Goal: Find specific page/section: Find specific page/section

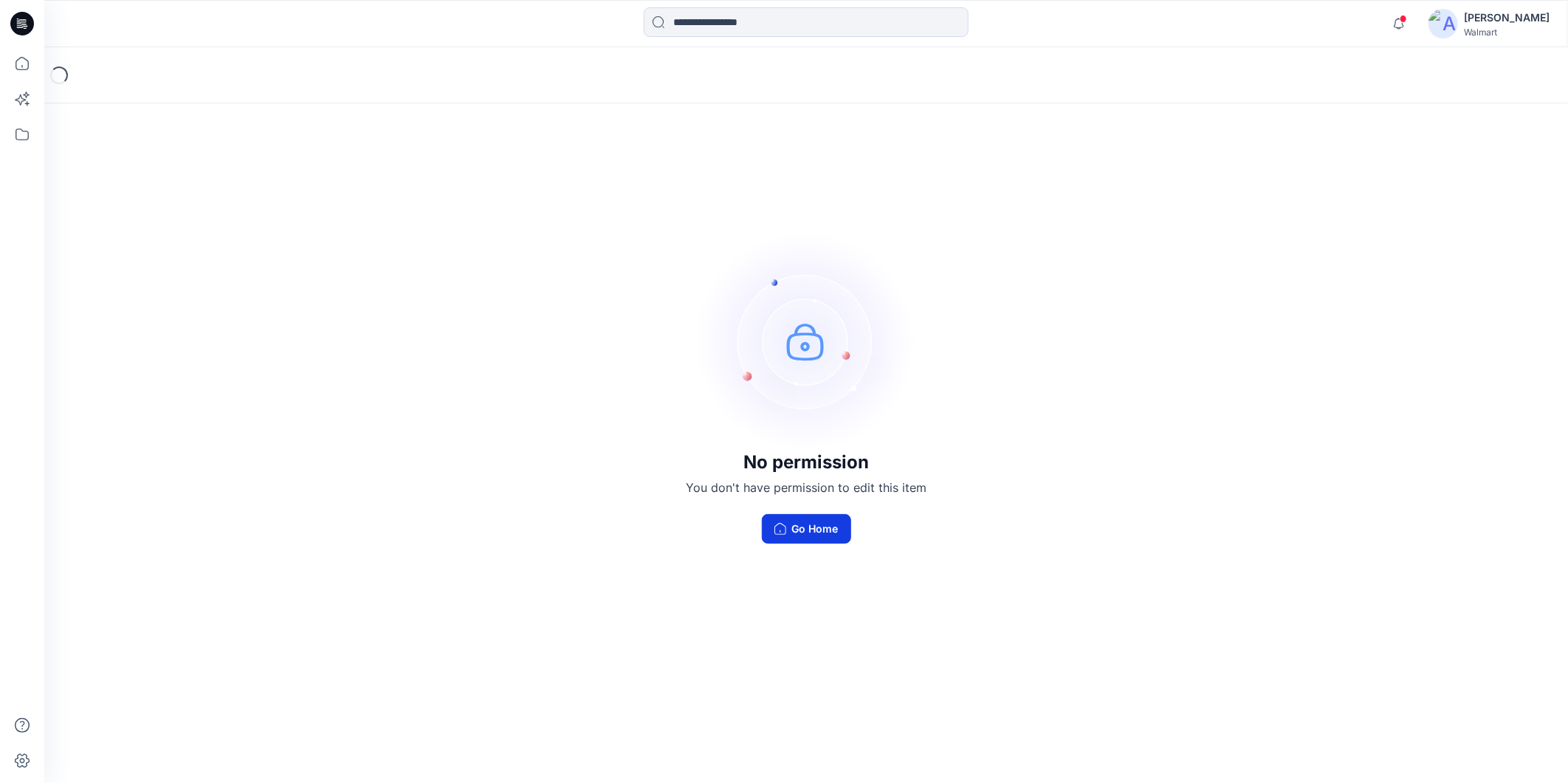
click at [796, 528] on button "Go Home" at bounding box center [807, 528] width 89 height 29
click at [808, 533] on button "Go Home" at bounding box center [807, 528] width 89 height 29
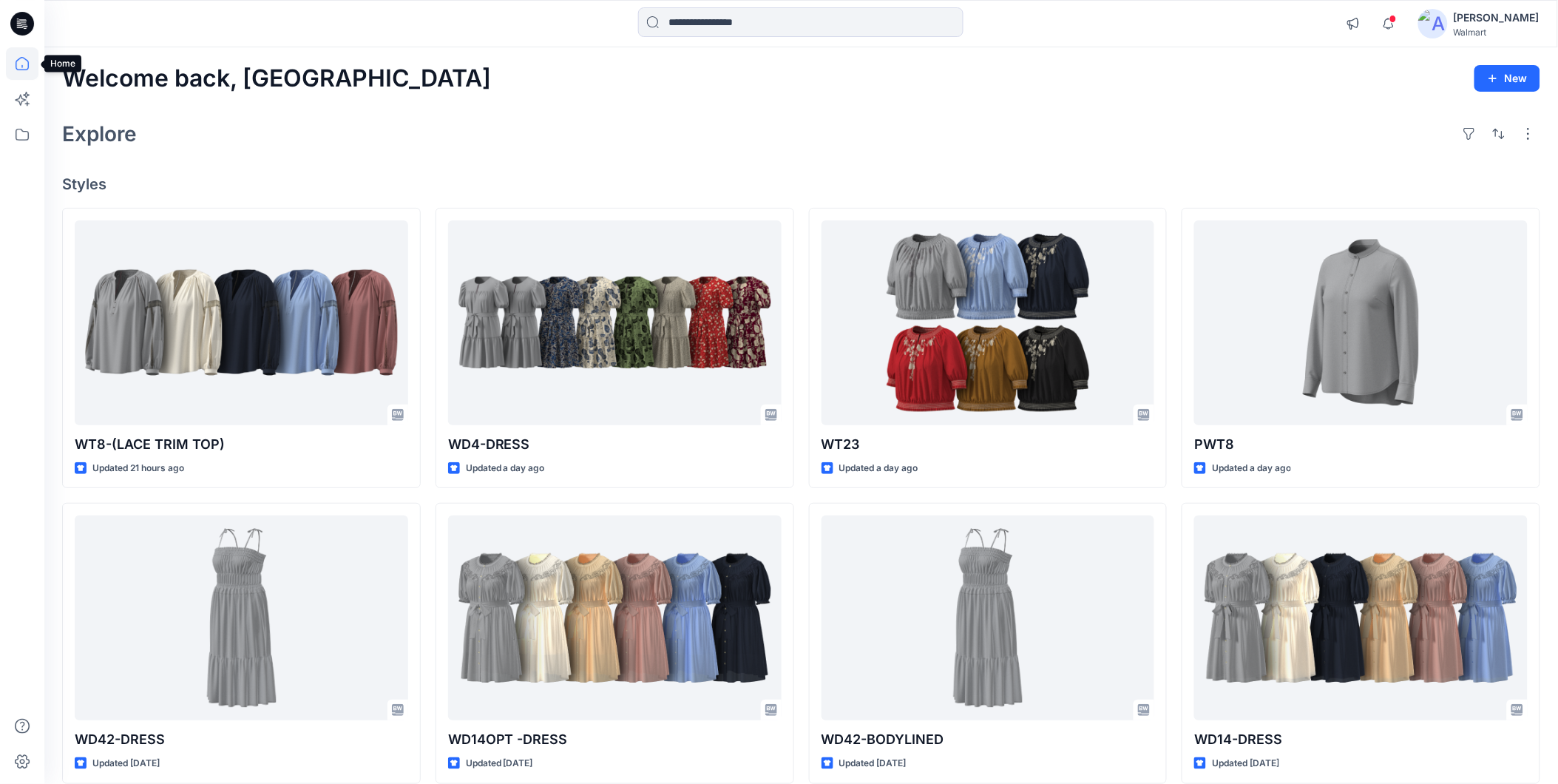
click at [16, 64] on icon at bounding box center [23, 64] width 13 height 13
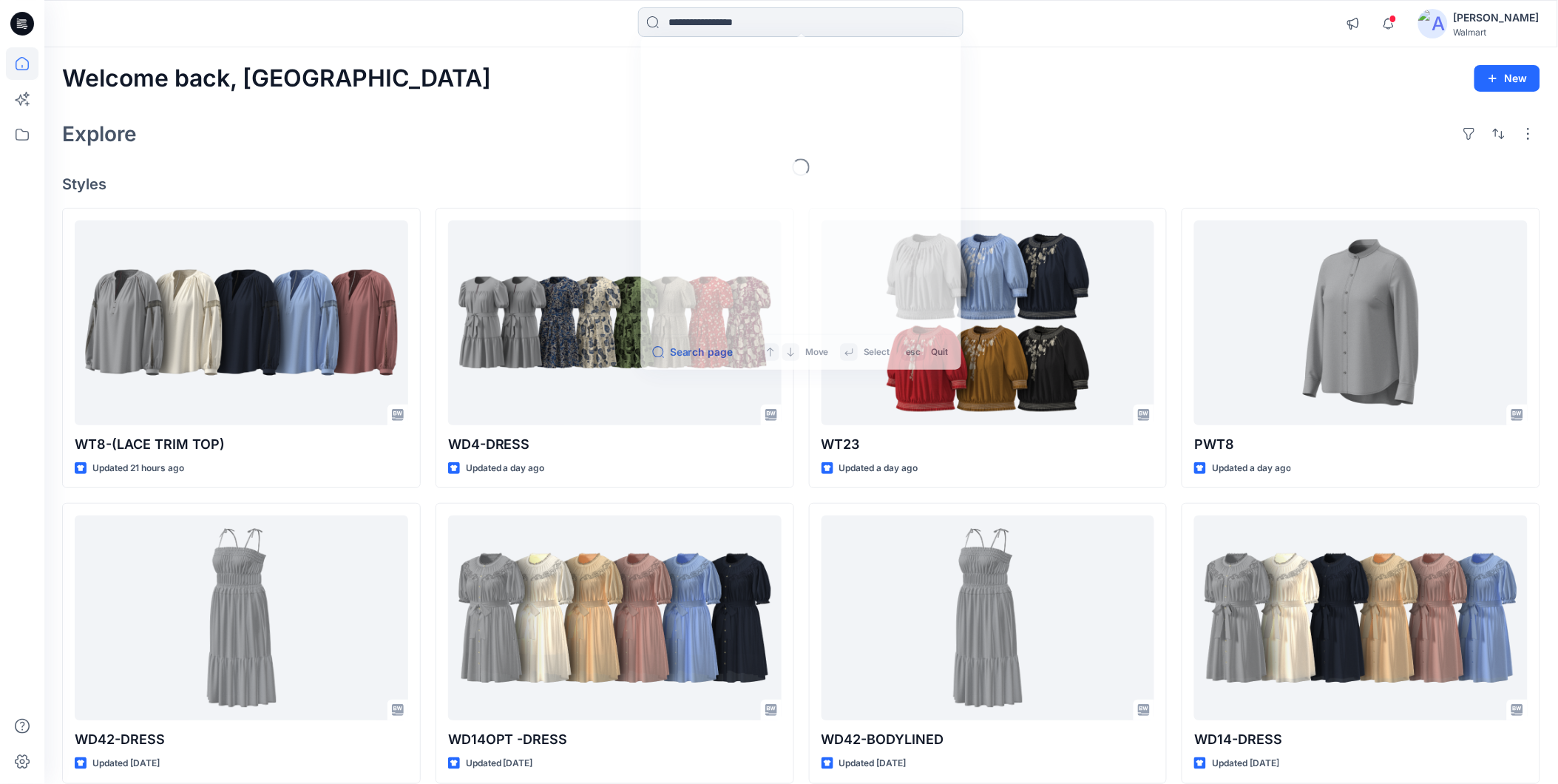
click at [728, 30] on input at bounding box center [801, 22] width 325 height 29
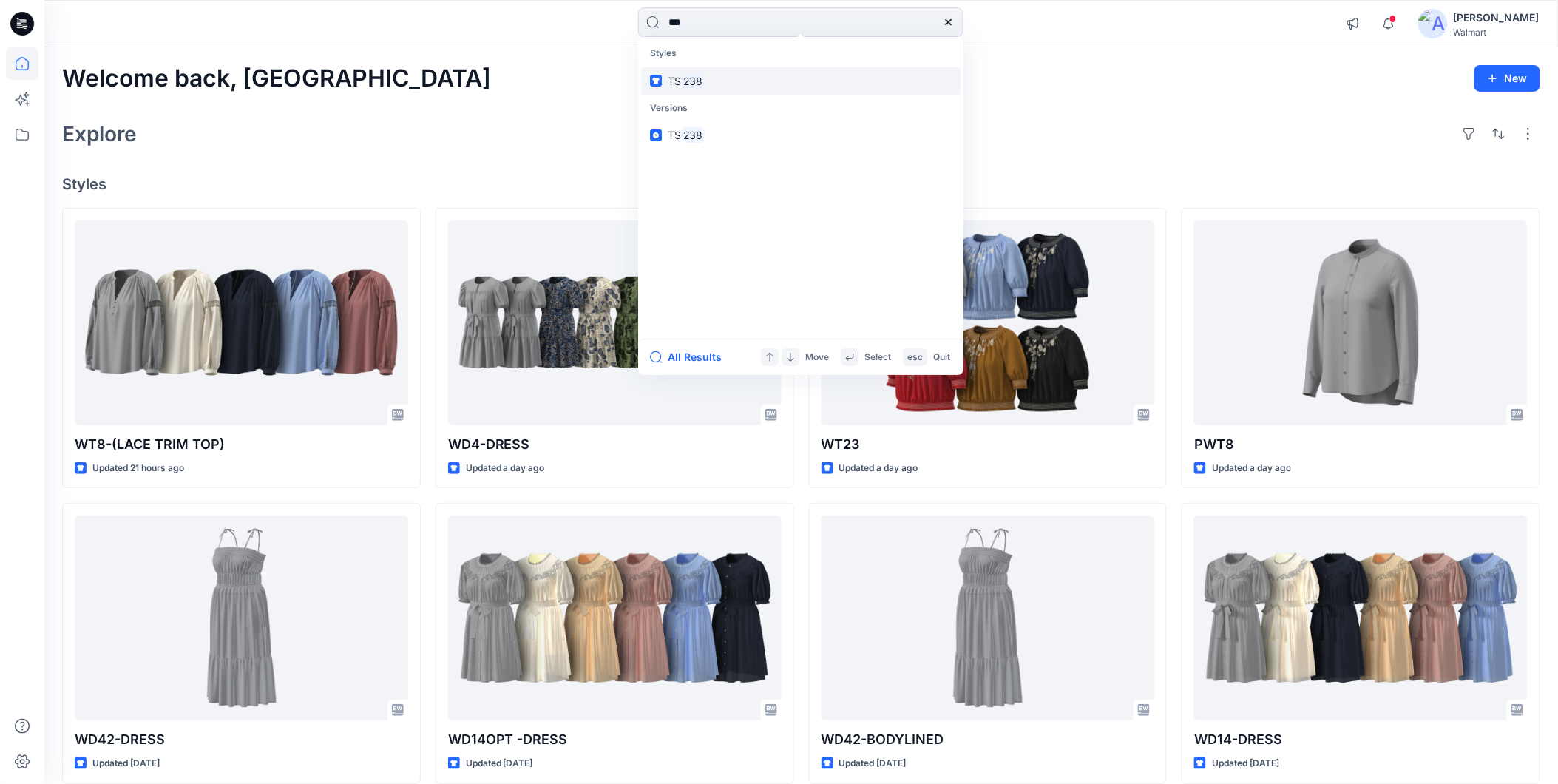
type input "***"
click at [694, 77] on mark "238" at bounding box center [692, 81] width 23 height 17
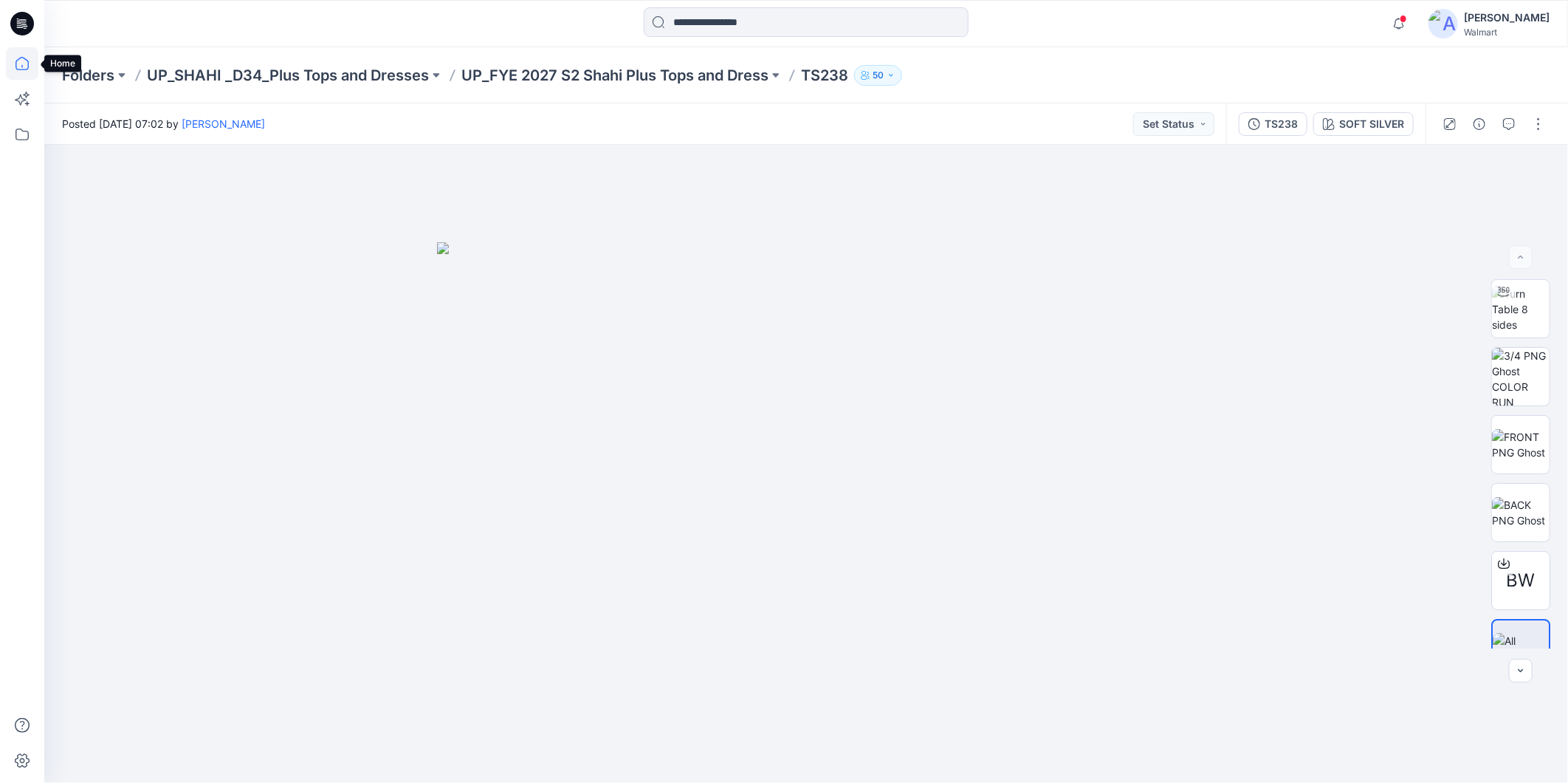
click at [23, 68] on icon at bounding box center [22, 63] width 33 height 33
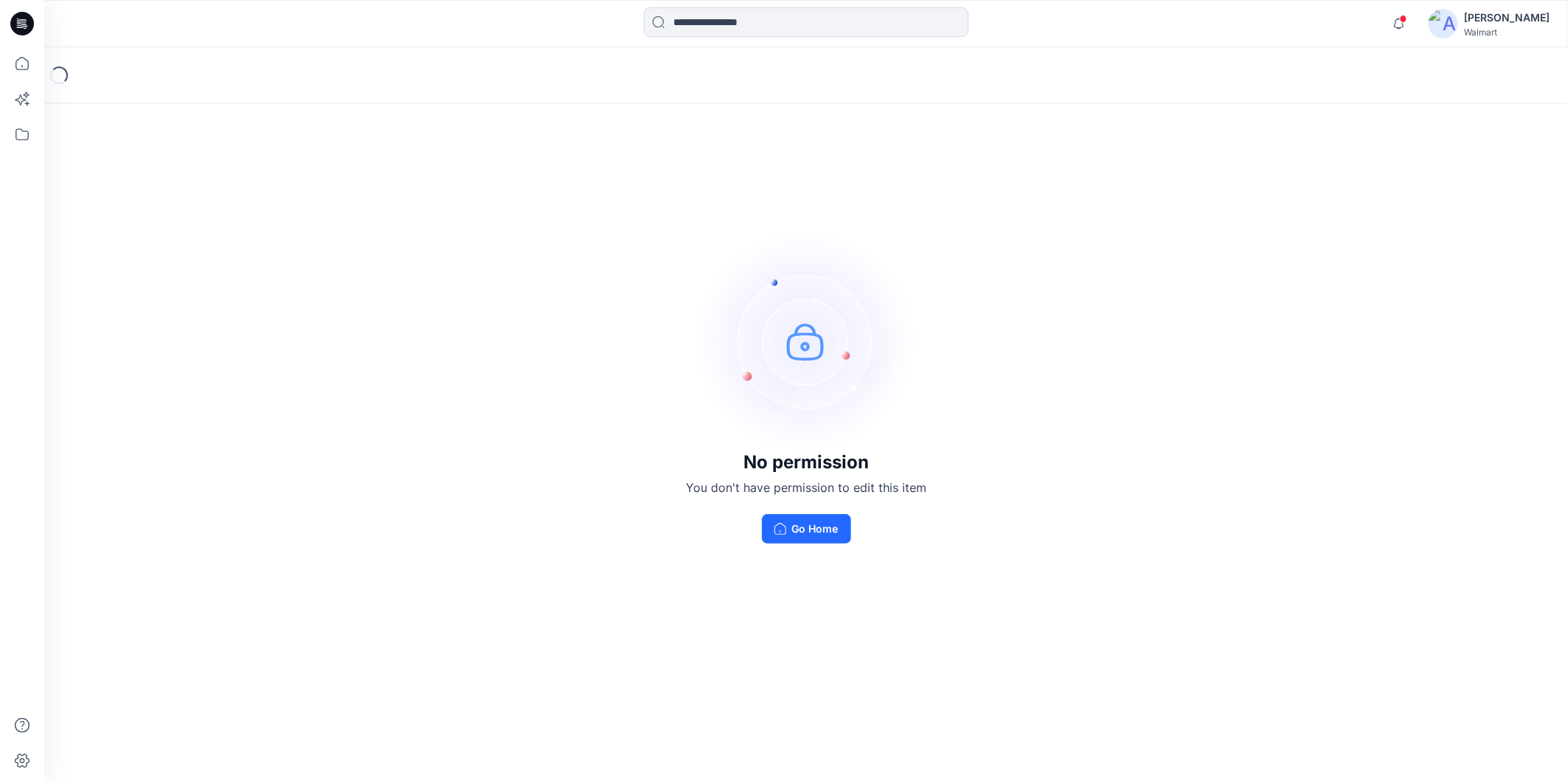
click at [800, 338] on img at bounding box center [807, 341] width 221 height 221
click at [812, 348] on img at bounding box center [807, 341] width 221 height 221
click at [786, 535] on button "Go Home" at bounding box center [807, 528] width 89 height 29
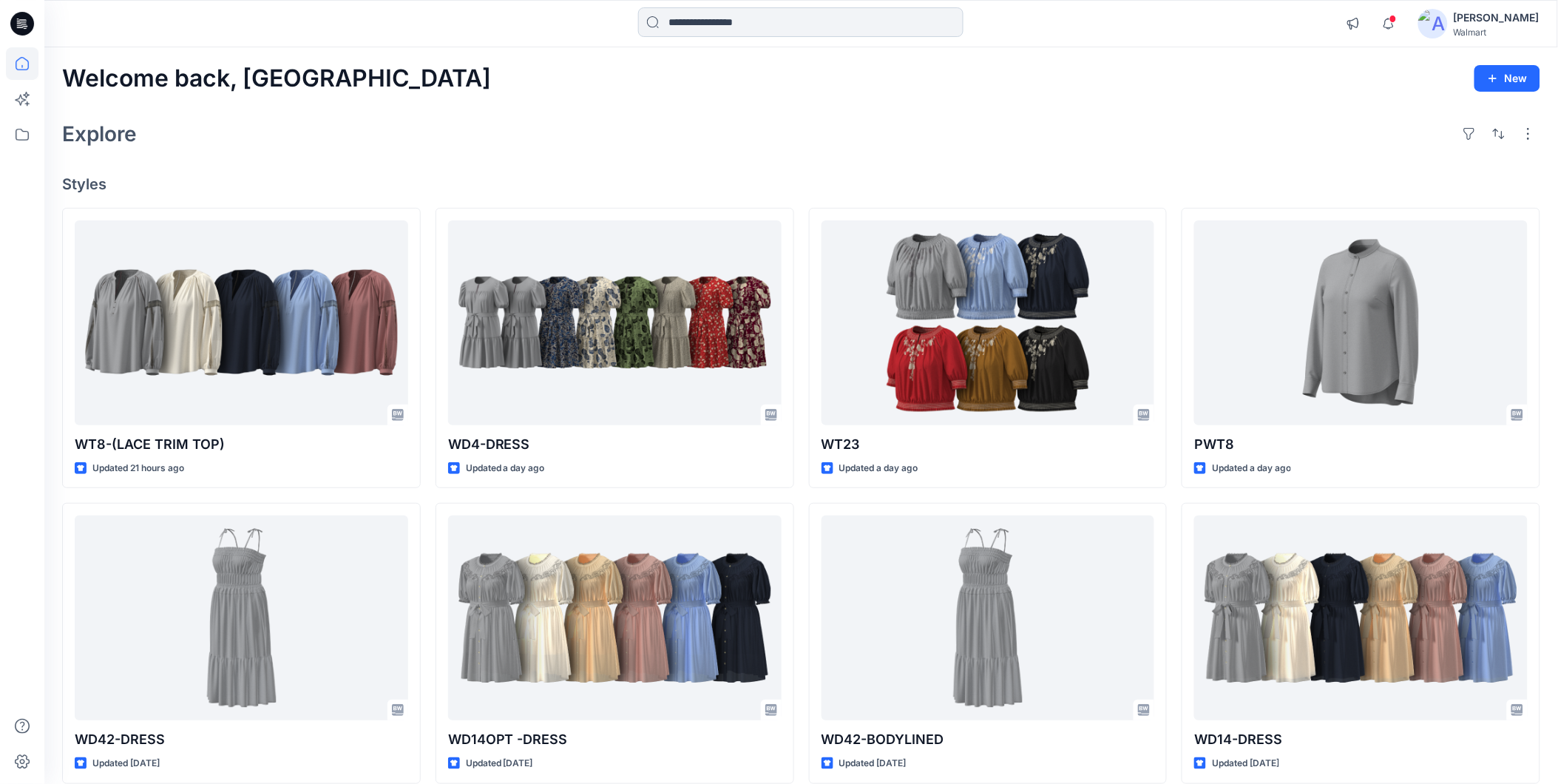
click at [777, 28] on input at bounding box center [801, 22] width 325 height 29
